Goal: Task Accomplishment & Management: Complete application form

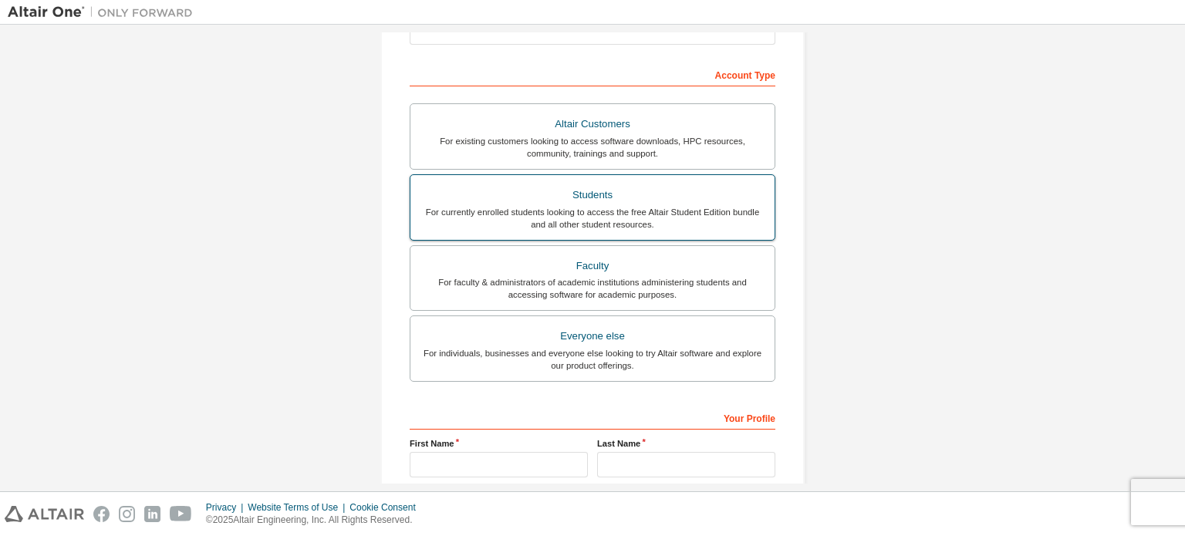
scroll to position [207, 0]
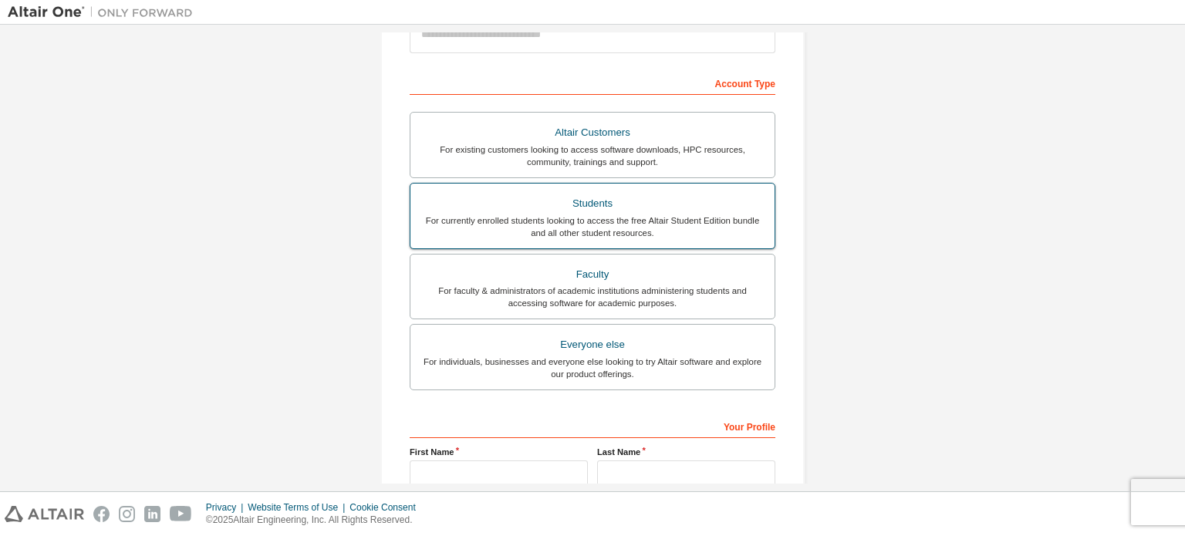
click at [477, 209] on div "Students" at bounding box center [593, 204] width 346 height 22
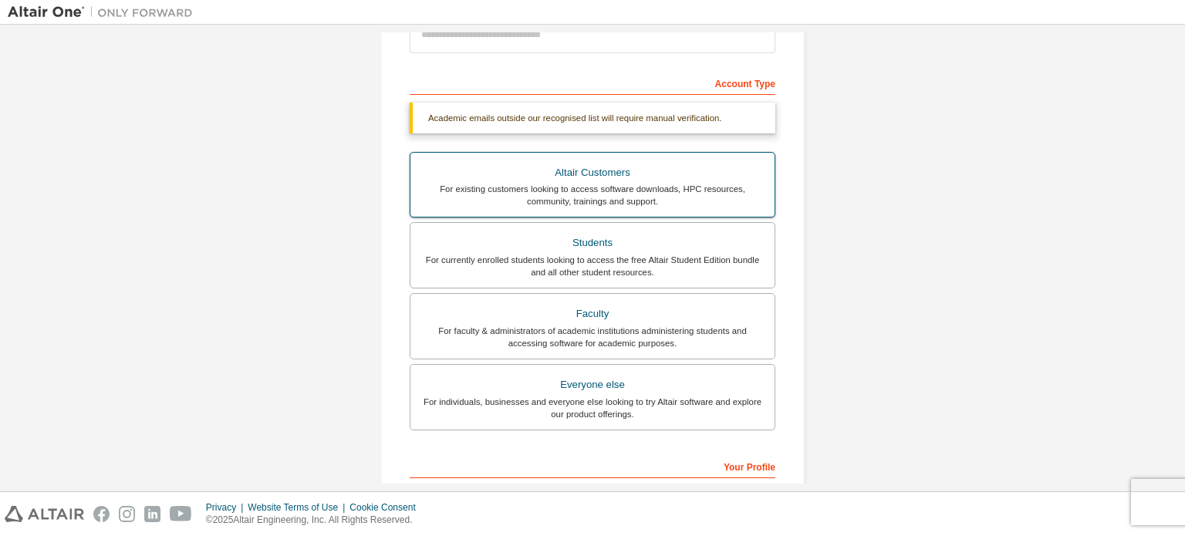
click at [530, 196] on div "For existing customers looking to access software downloads, HPC resources, com…" at bounding box center [593, 195] width 346 height 25
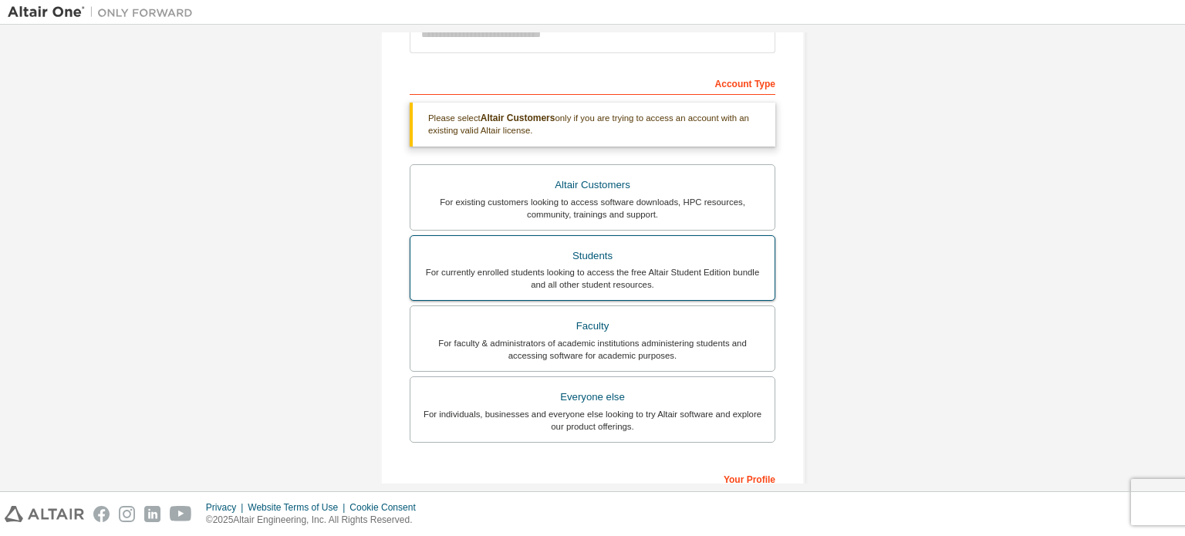
click at [543, 256] on div "Students" at bounding box center [593, 256] width 346 height 22
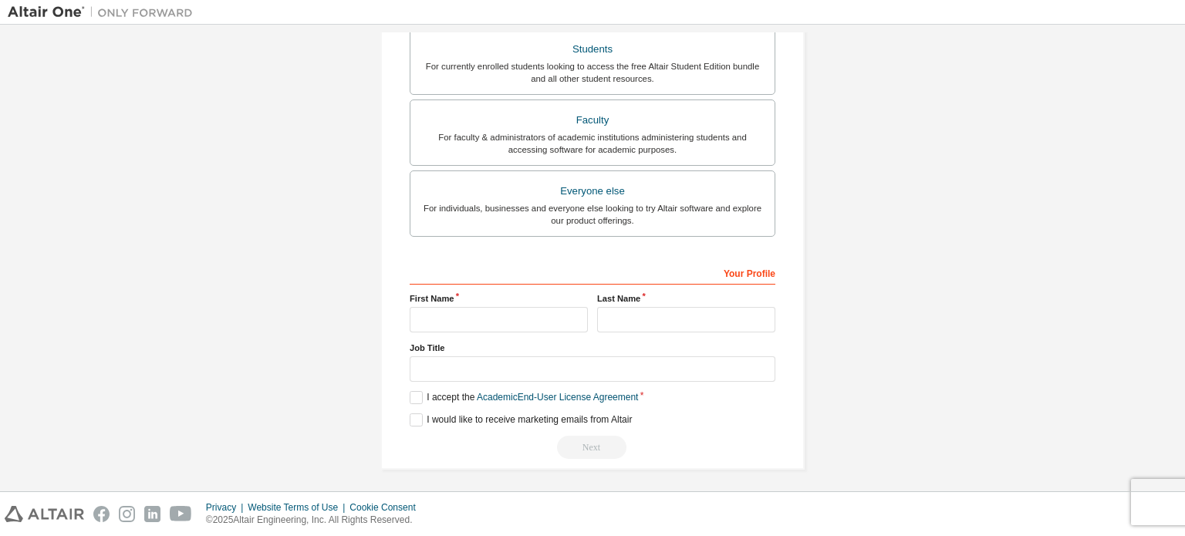
scroll to position [402, 0]
click at [499, 328] on input "text" at bounding box center [499, 318] width 178 height 25
click at [431, 317] on input "text" at bounding box center [499, 318] width 178 height 25
click at [647, 324] on input "text" at bounding box center [686, 318] width 178 height 25
click at [479, 306] on input "text" at bounding box center [499, 318] width 178 height 25
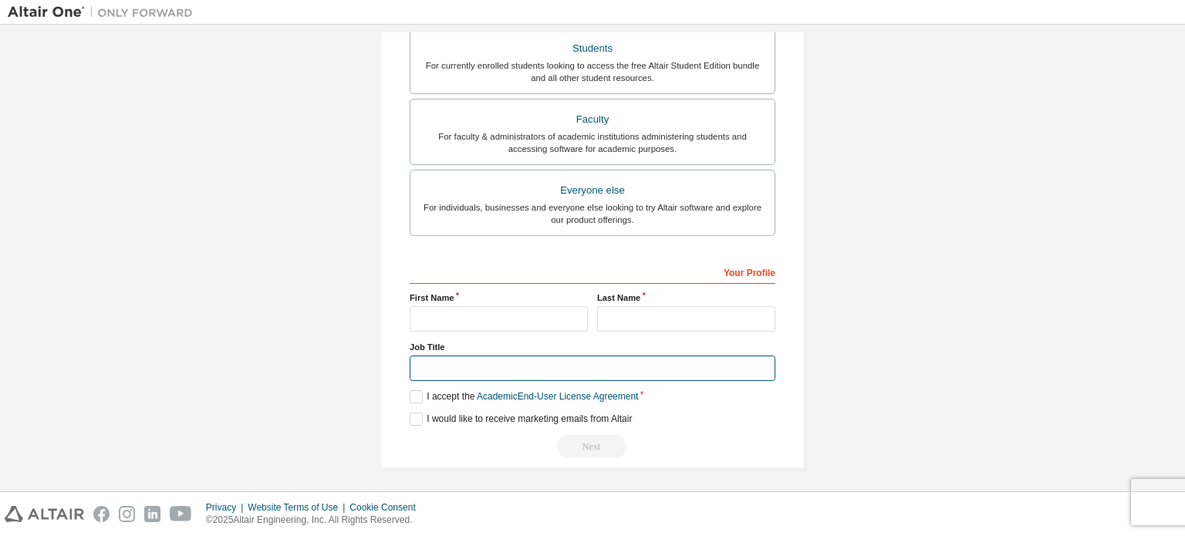
click at [468, 366] on input "text" at bounding box center [593, 368] width 366 height 25
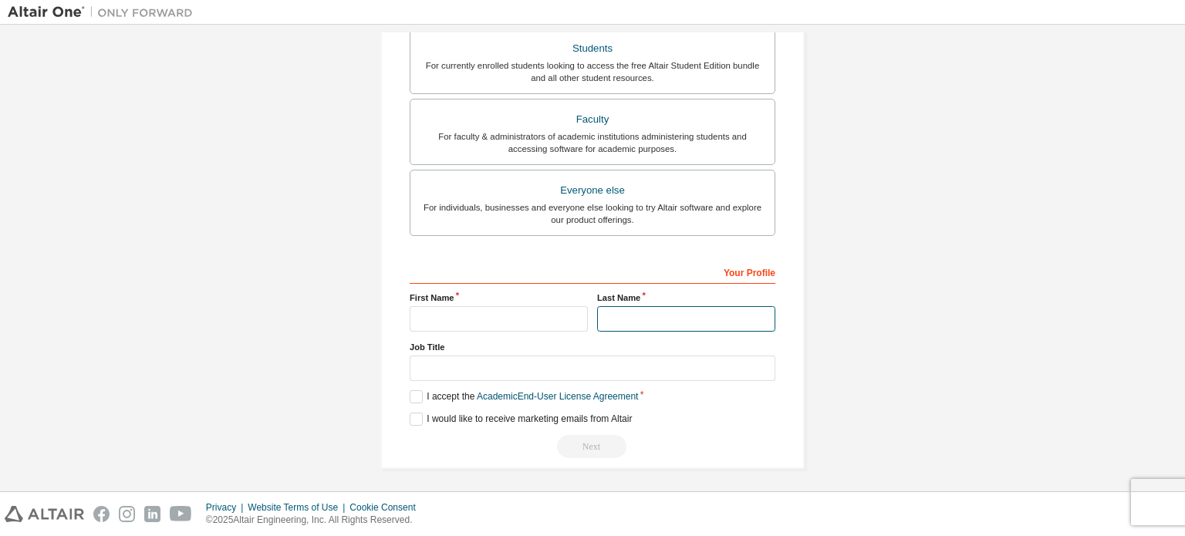
click at [636, 320] on input "text" at bounding box center [686, 318] width 178 height 25
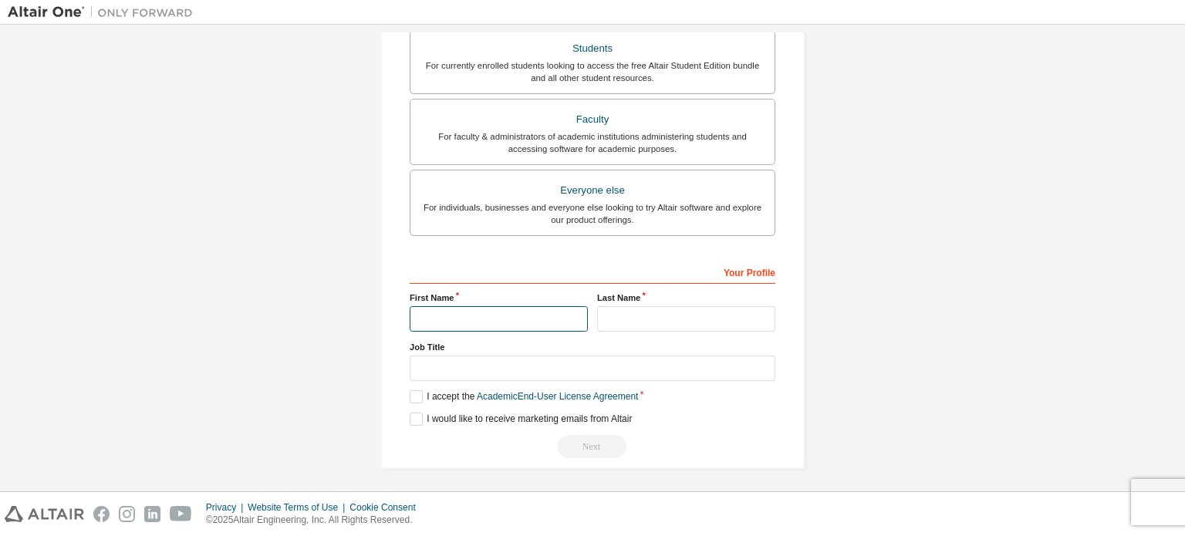
click at [503, 320] on input "text" at bounding box center [499, 318] width 178 height 25
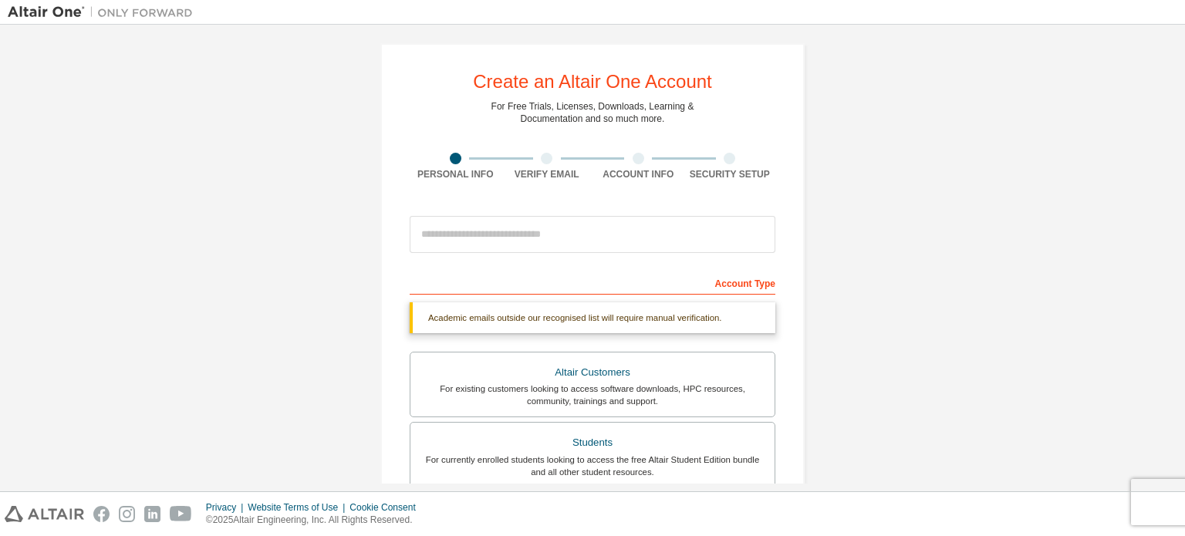
scroll to position [0, 0]
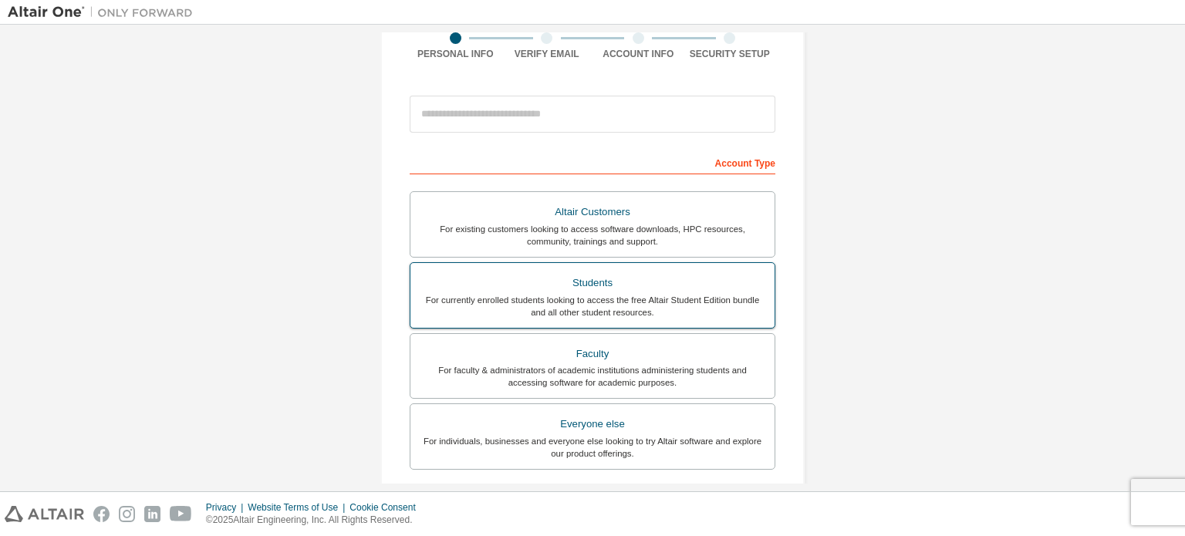
scroll to position [154, 0]
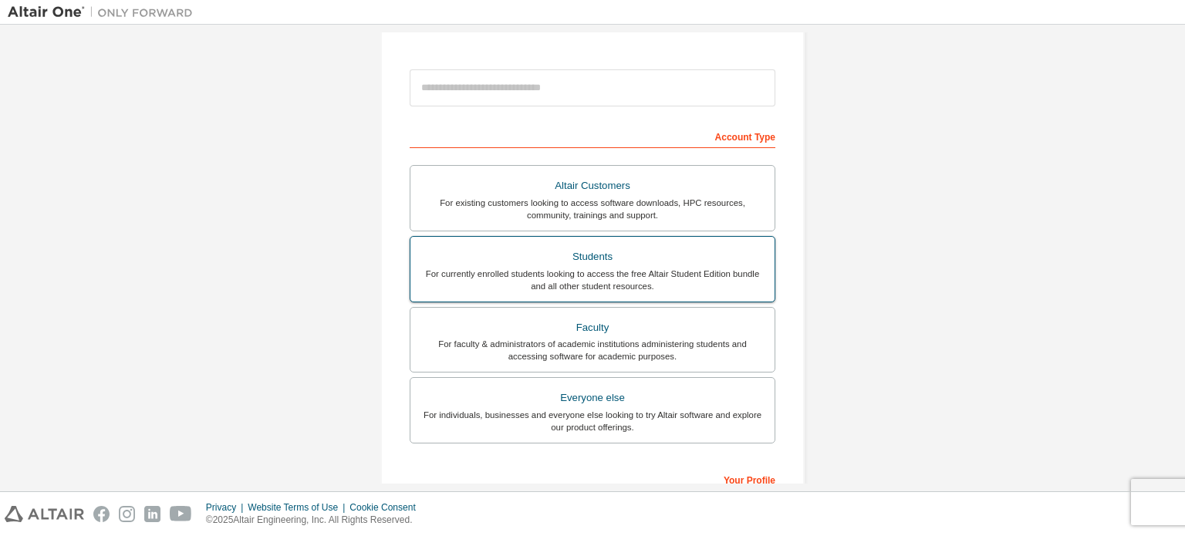
click at [703, 261] on div "Students" at bounding box center [593, 257] width 346 height 22
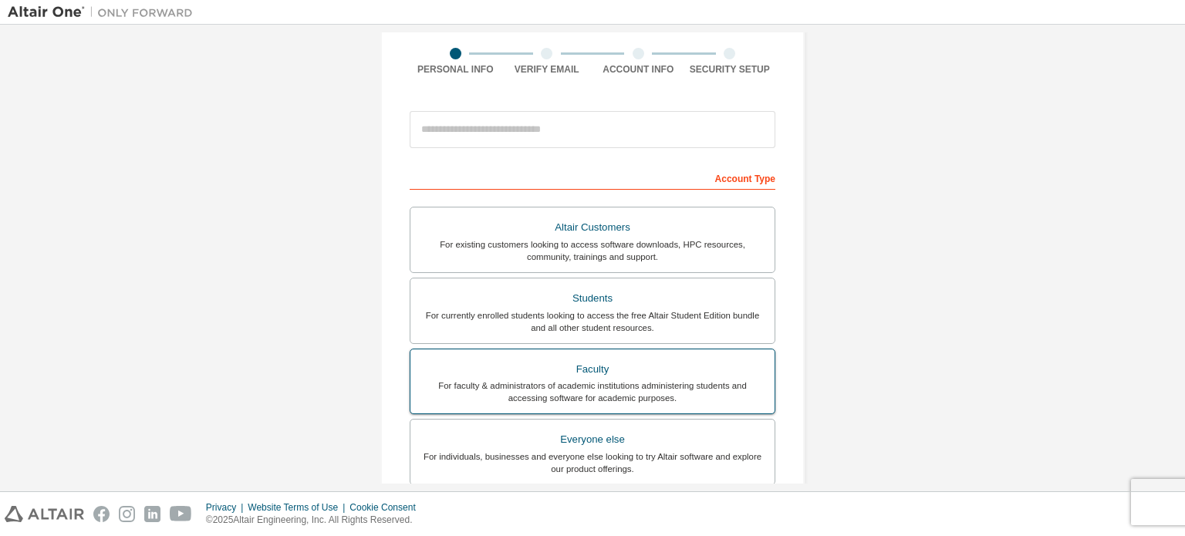
scroll to position [231, 0]
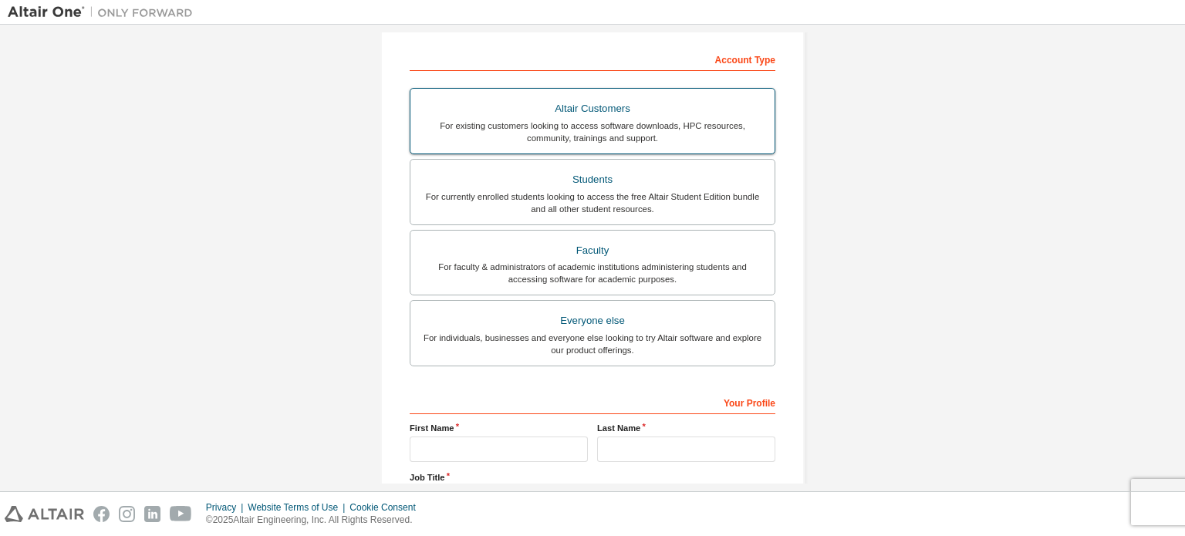
click at [629, 177] on div "Students" at bounding box center [593, 180] width 346 height 22
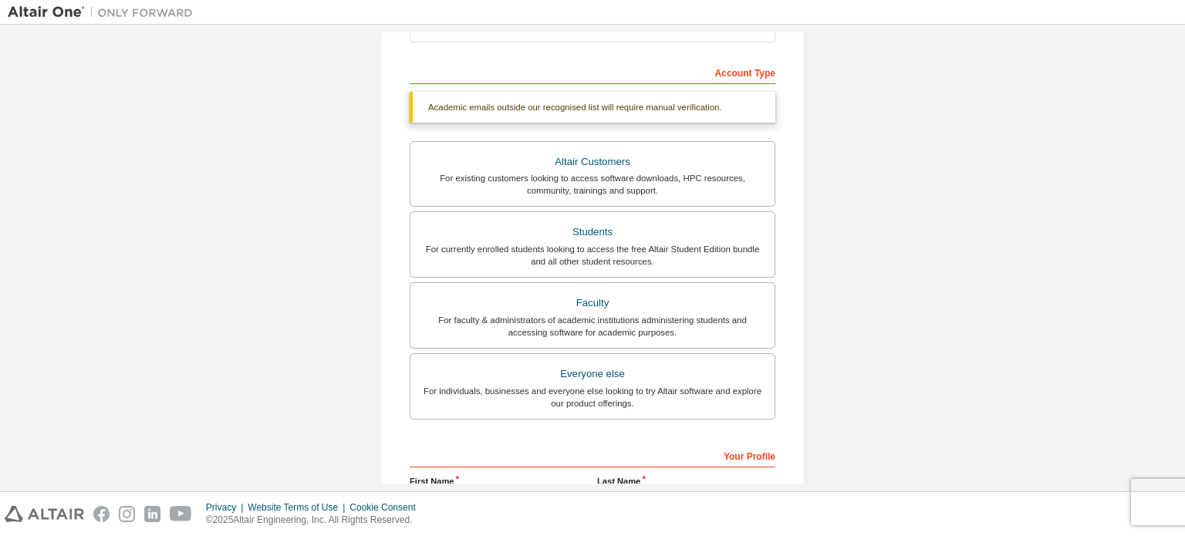
scroll to position [0, 0]
